Goal: Obtain resource: Download file/media

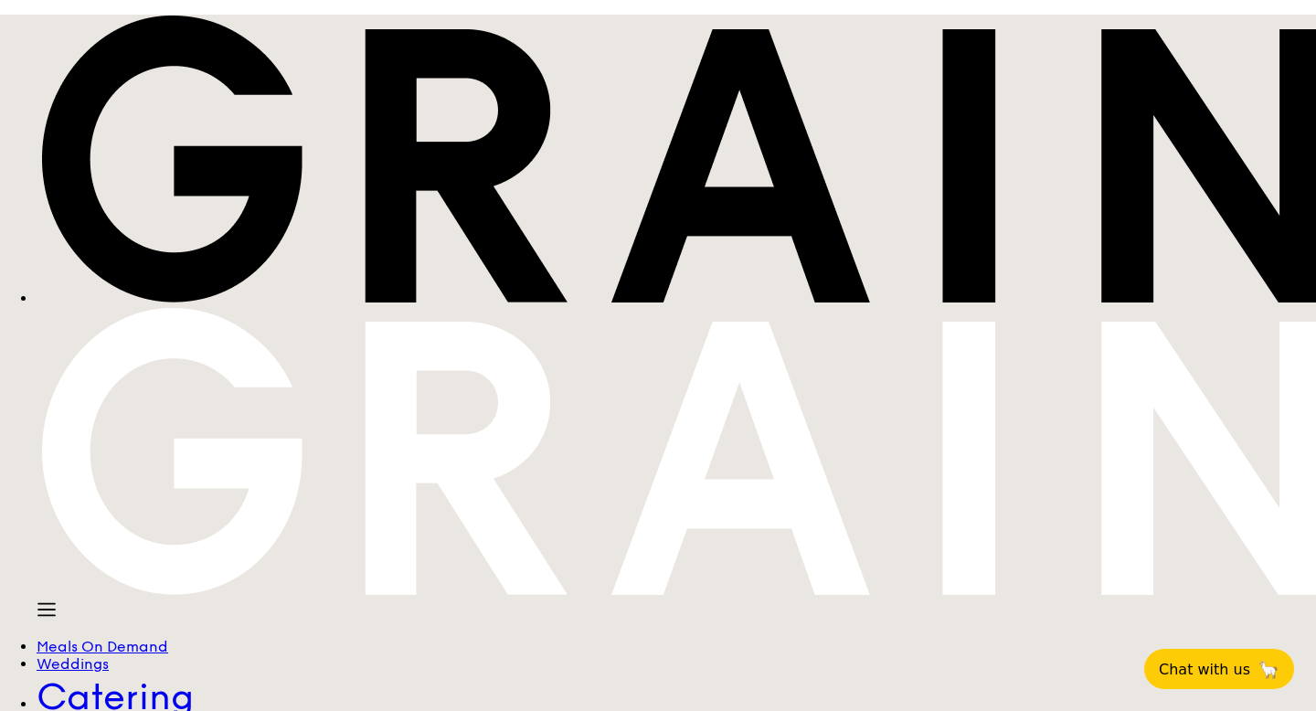
click at [337, 638] on div "Meals On Demand" at bounding box center [677, 646] width 1280 height 17
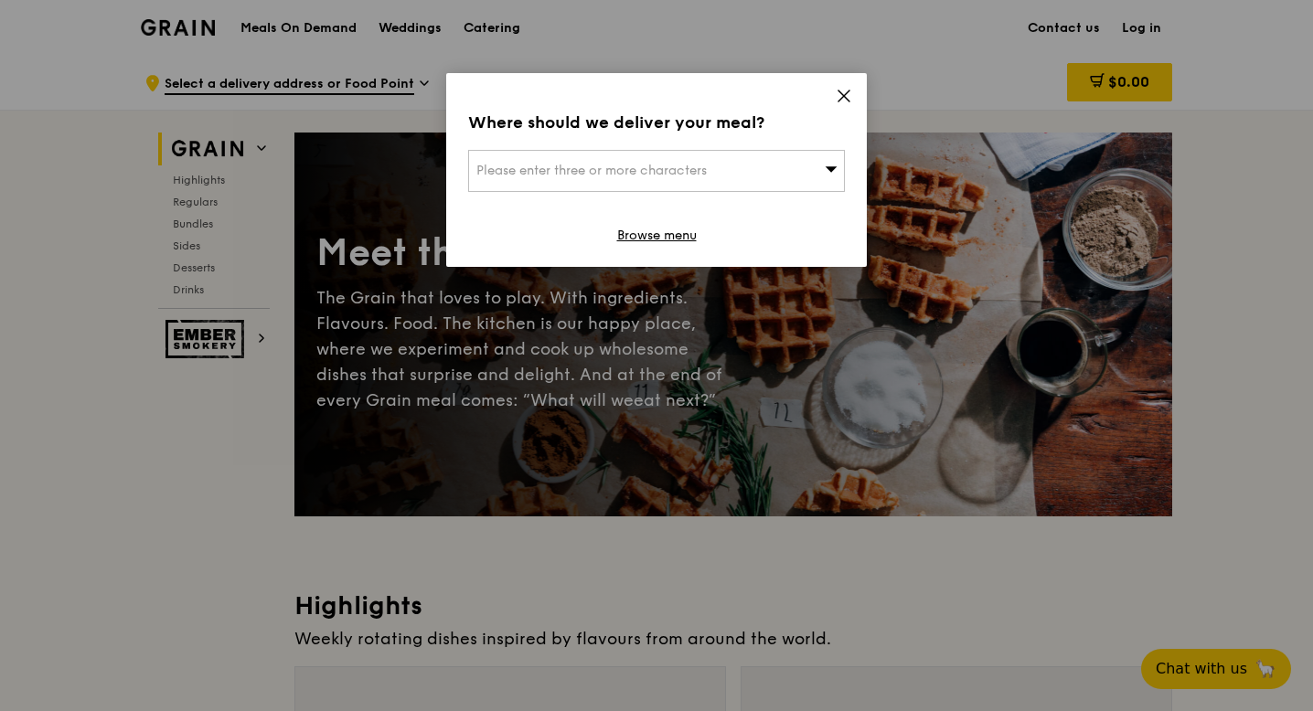
click at [845, 90] on icon at bounding box center [843, 96] width 16 height 16
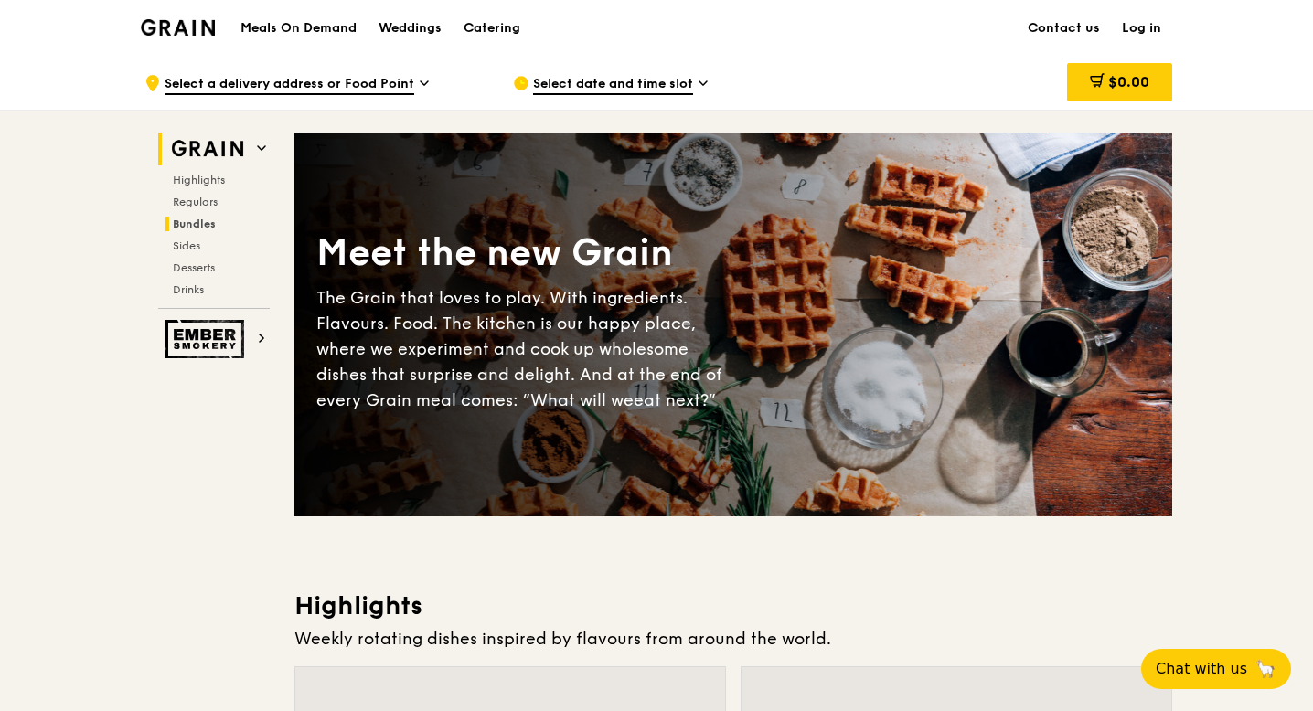
click at [197, 226] on span "Bundles" at bounding box center [194, 224] width 43 height 13
click at [500, 24] on div "Catering" at bounding box center [491, 28] width 57 height 55
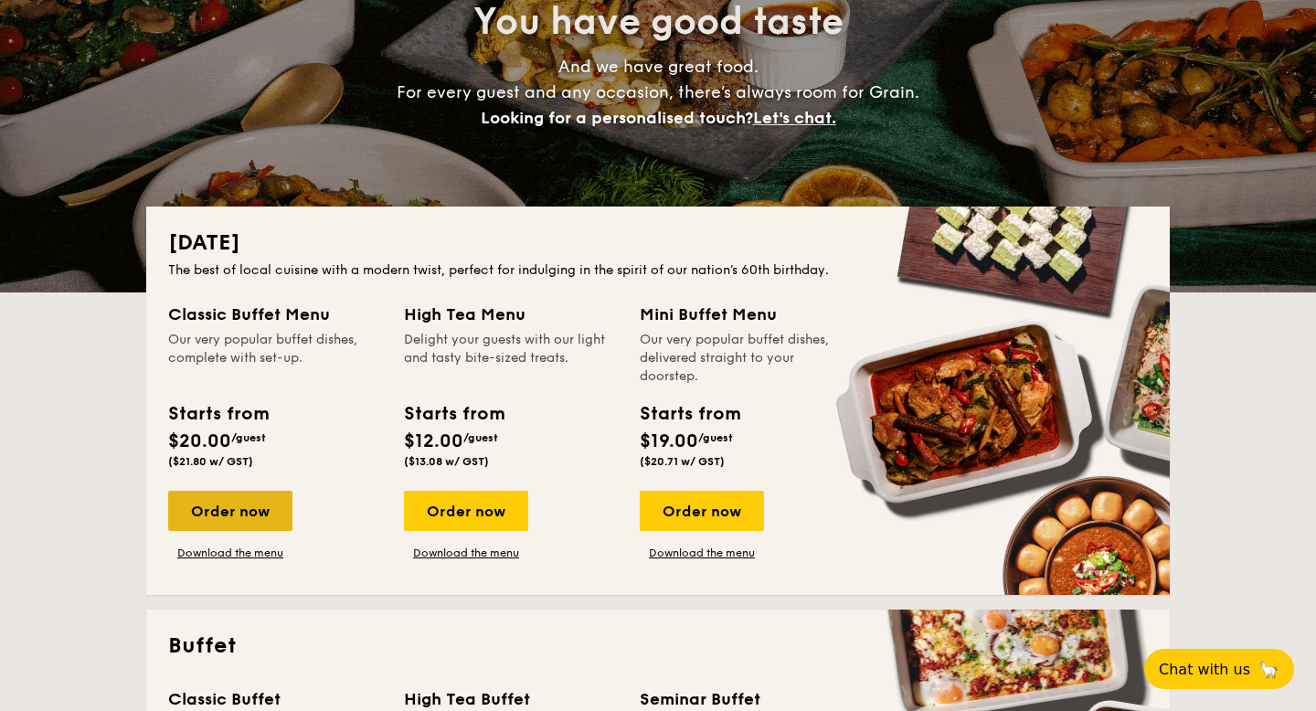
scroll to position [229, 0]
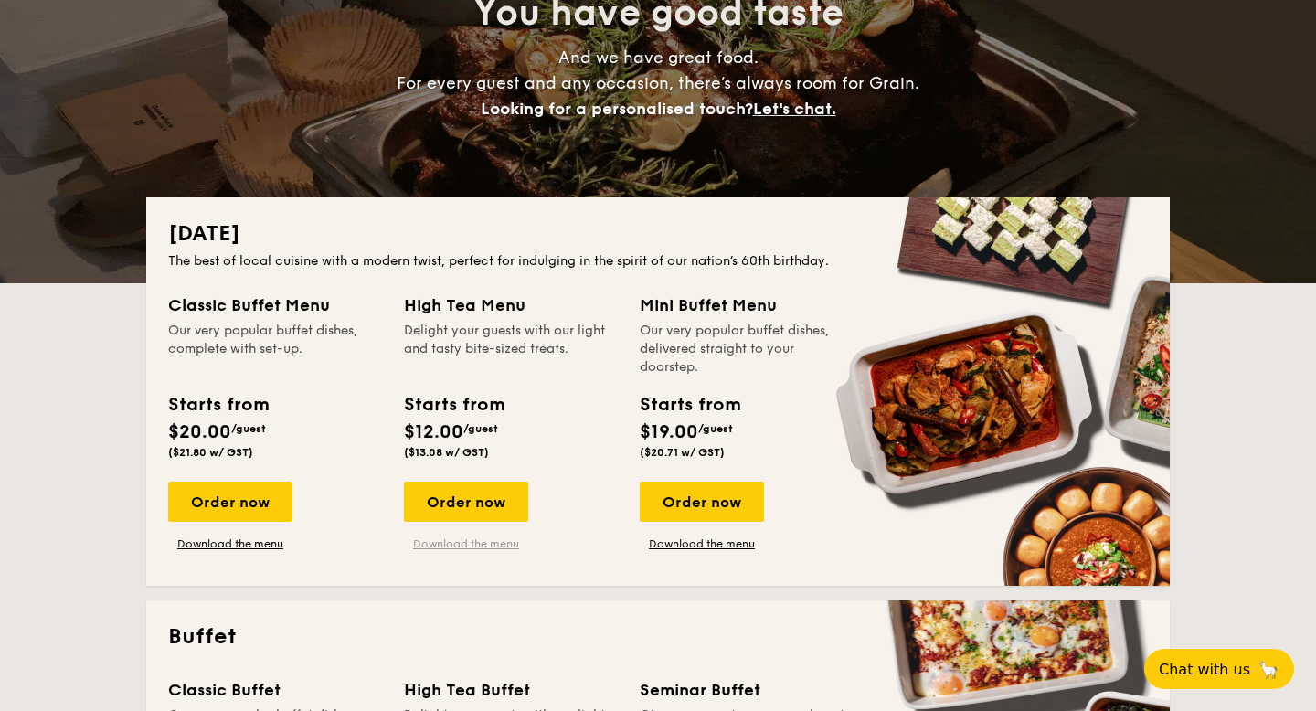
click at [427, 549] on link "Download the menu" at bounding box center [466, 544] width 124 height 15
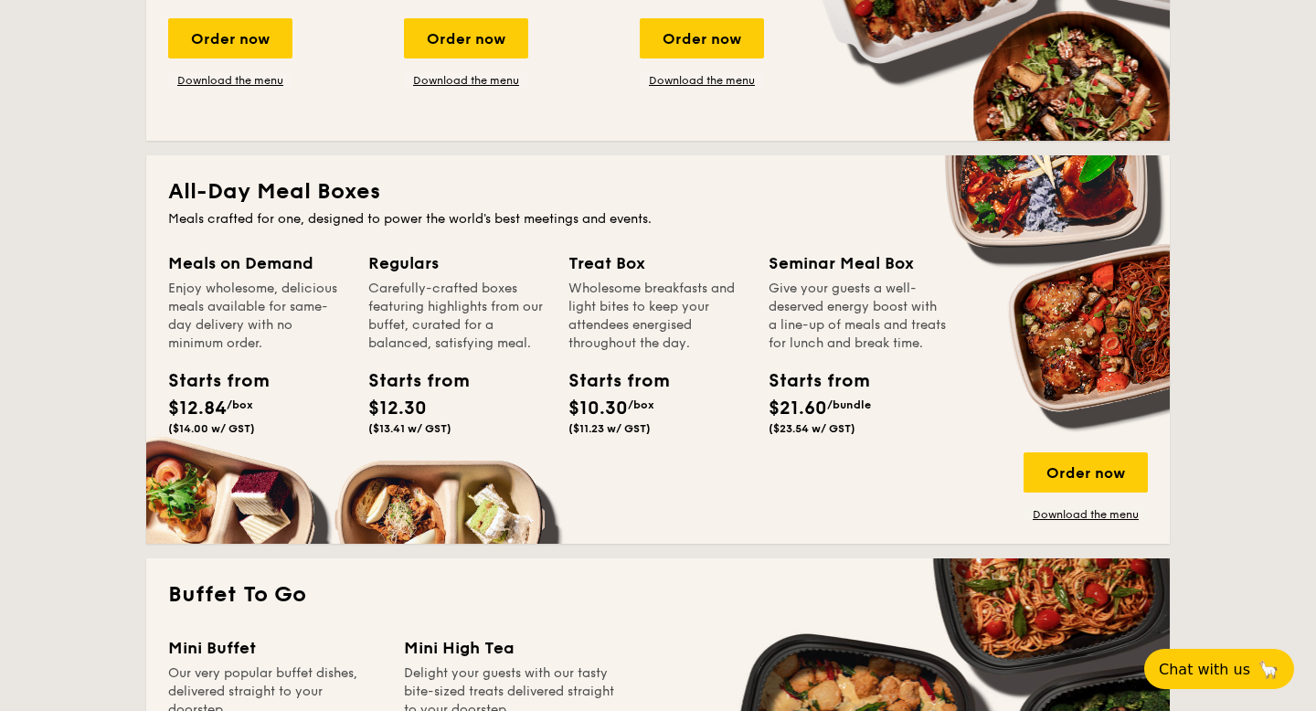
scroll to position [1060, 0]
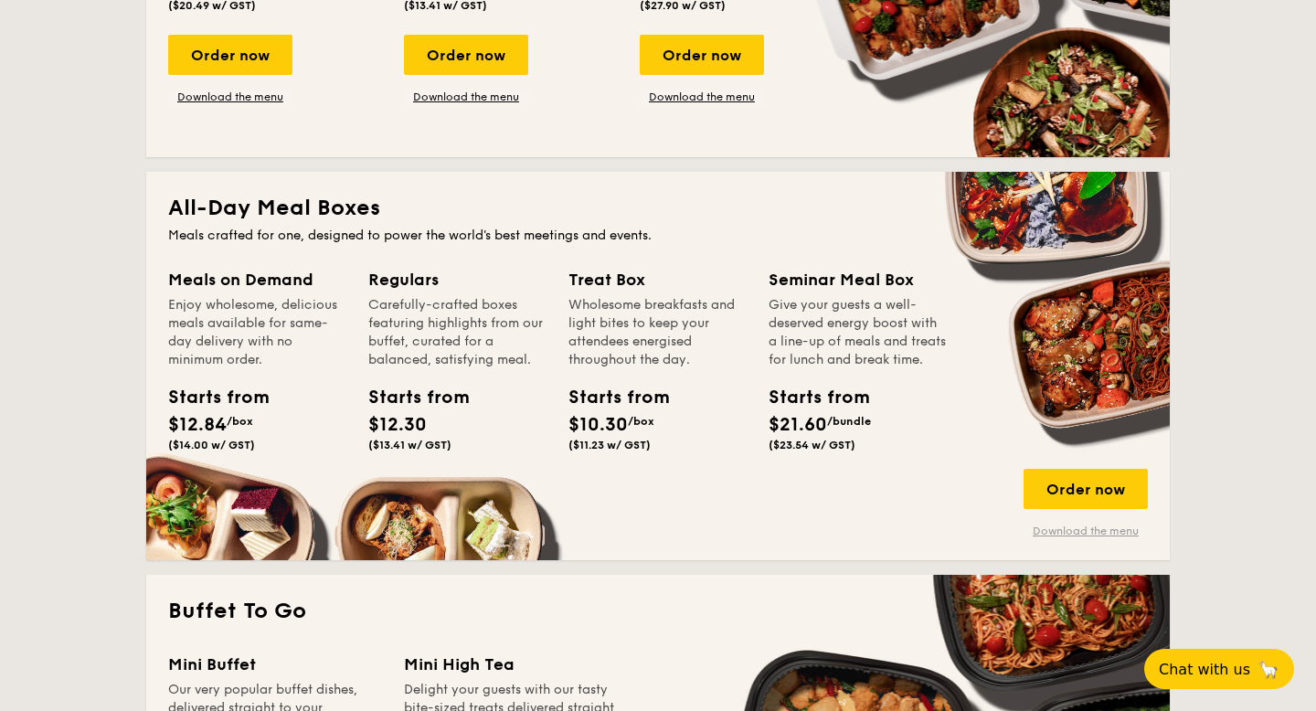
click at [1095, 536] on link "Download the menu" at bounding box center [1086, 531] width 124 height 15
